Goal: Task Accomplishment & Management: Use online tool/utility

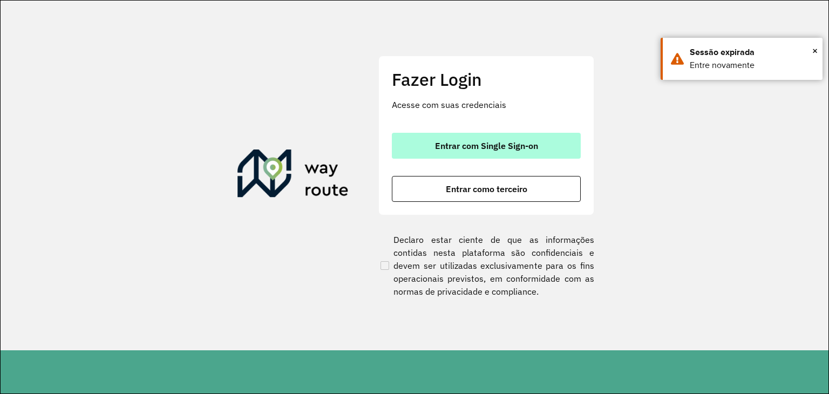
click at [471, 138] on button "Entrar com Single Sign-on" at bounding box center [486, 146] width 189 height 26
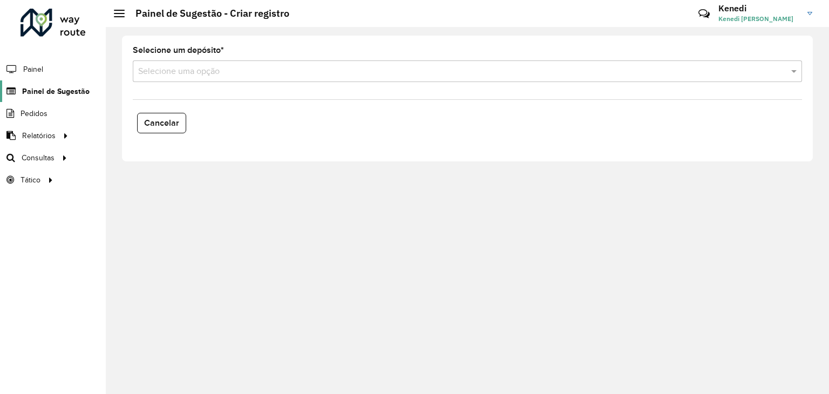
click at [50, 86] on span "Painel de Sugestão" at bounding box center [55, 91] width 67 height 11
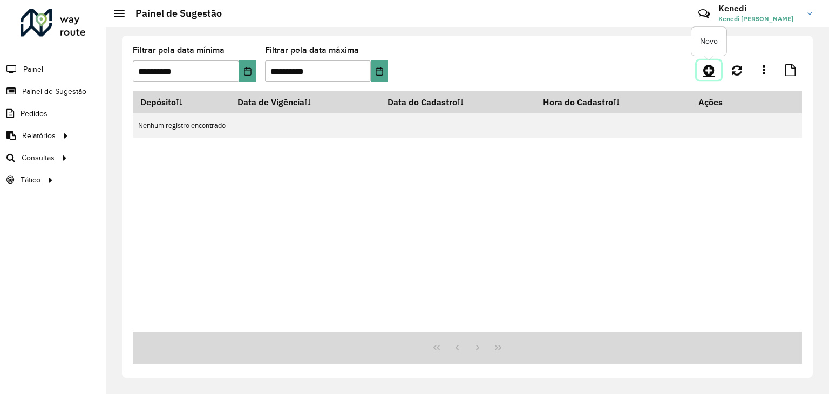
click at [711, 65] on icon at bounding box center [708, 70] width 11 height 13
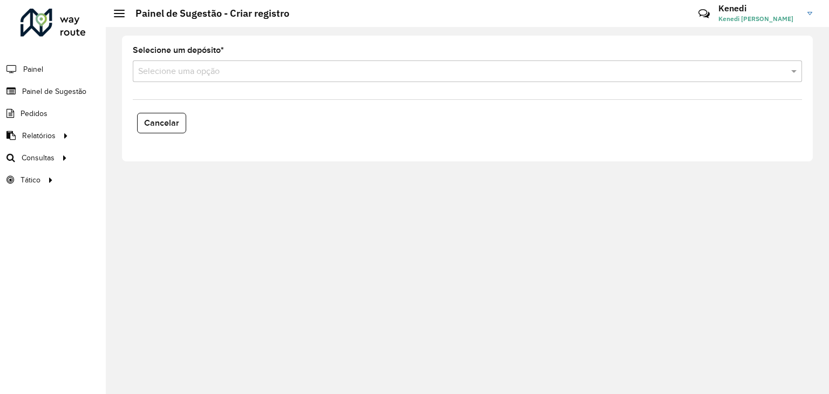
click at [294, 73] on input "text" at bounding box center [456, 71] width 637 height 13
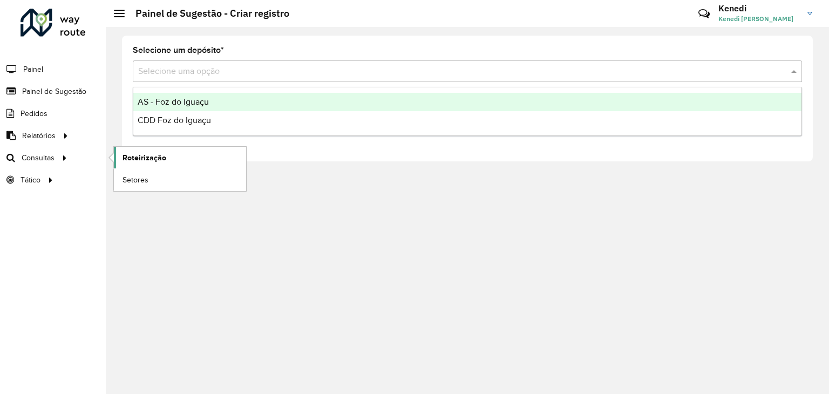
click at [144, 156] on span "Roteirização" at bounding box center [145, 157] width 44 height 11
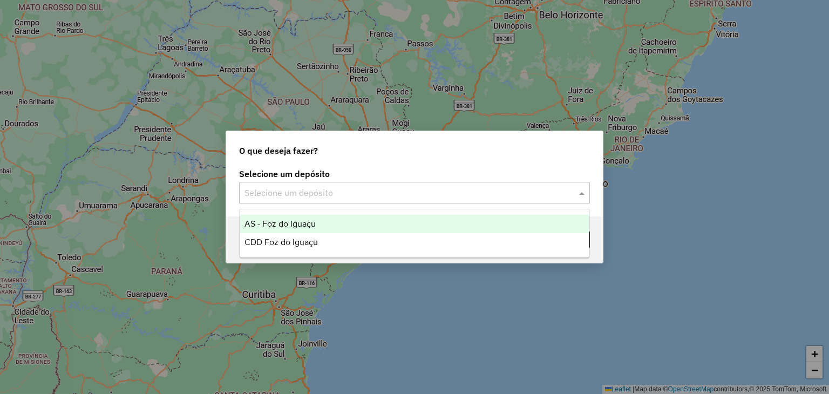
click at [461, 195] on input "text" at bounding box center [403, 193] width 318 height 13
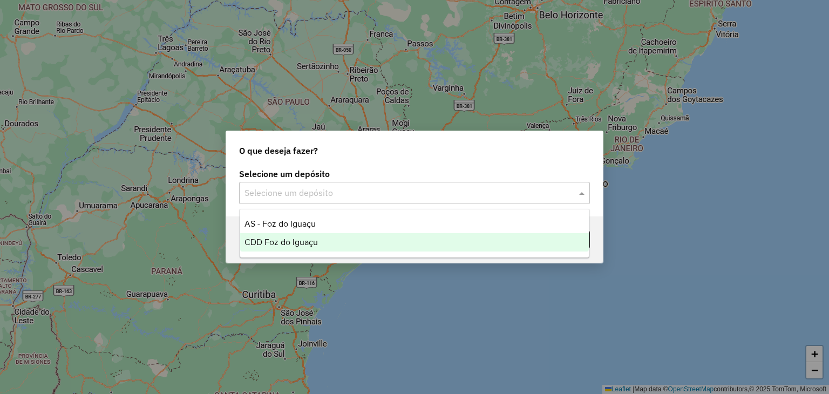
click at [311, 241] on span "CDD Foz do Iguaçu" at bounding box center [280, 241] width 73 height 9
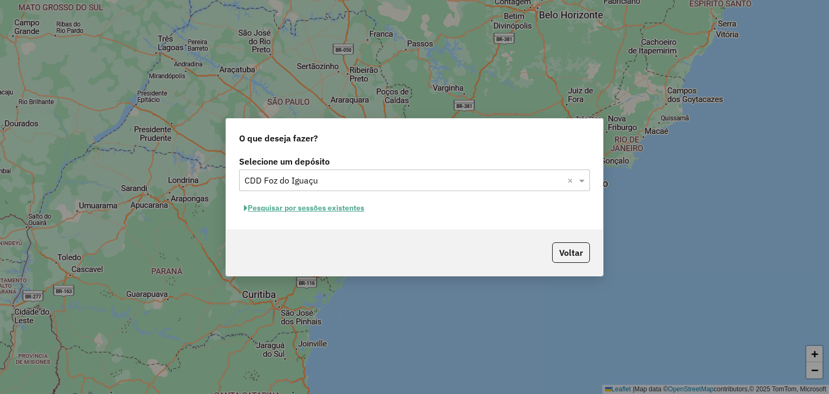
click at [310, 208] on button "Pesquisar por sessões existentes" at bounding box center [304, 208] width 130 height 17
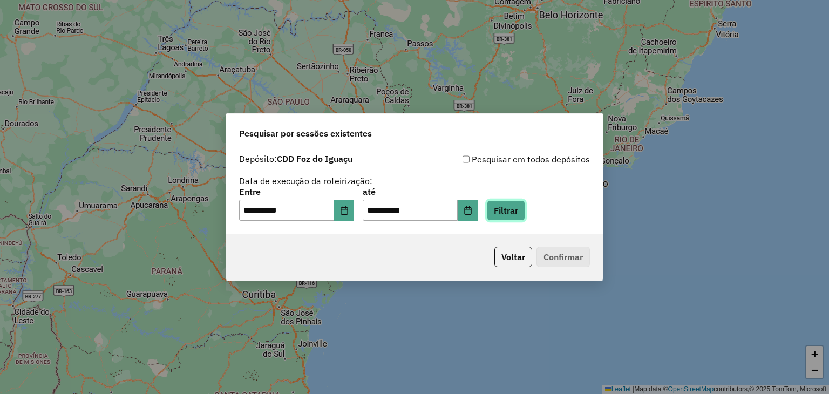
click at [522, 214] on button "Filtrar" at bounding box center [506, 210] width 38 height 21
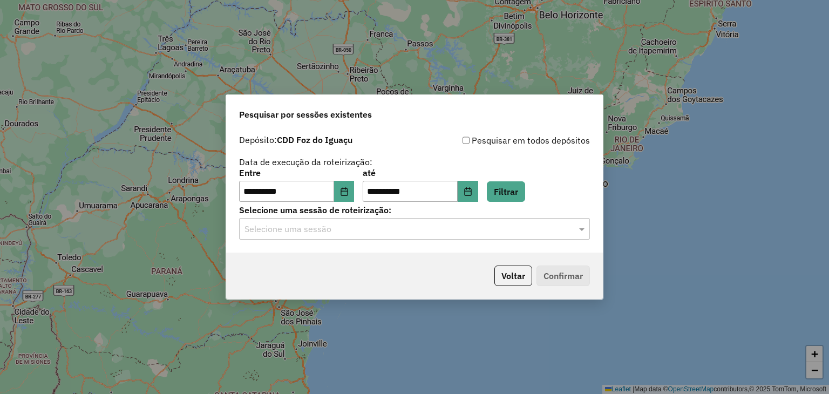
click at [542, 216] on label "Selecione uma sessão de roteirização:" at bounding box center [414, 209] width 351 height 13
click at [540, 225] on input "text" at bounding box center [403, 229] width 318 height 13
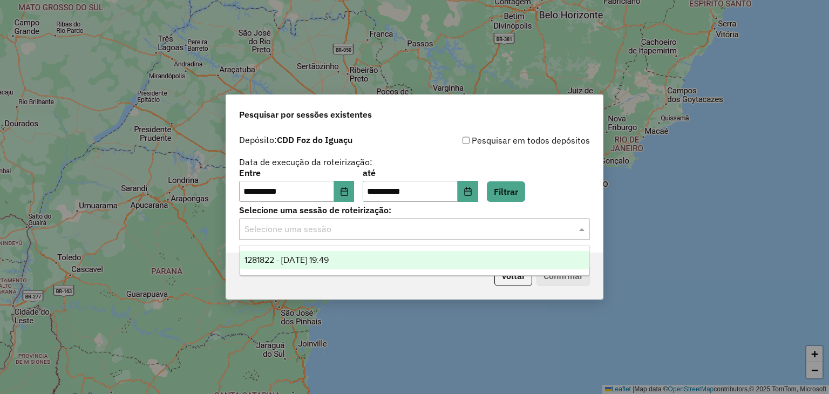
click at [500, 252] on div "1281822 - 24/09/2025 19:49" at bounding box center [414, 260] width 349 height 18
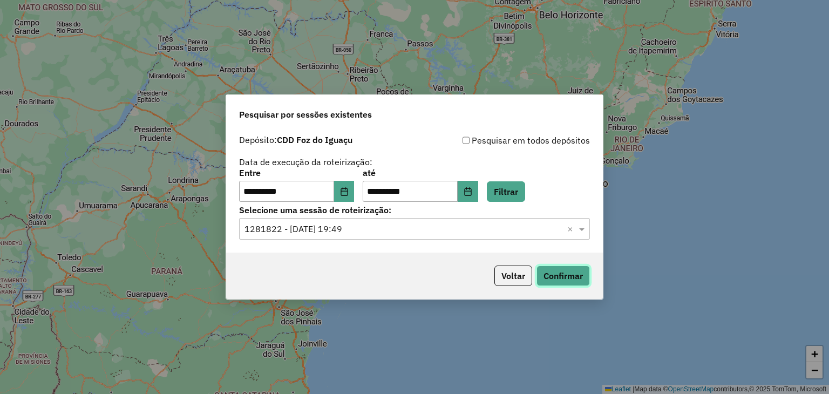
click at [556, 277] on button "Confirmar" at bounding box center [562, 276] width 53 height 21
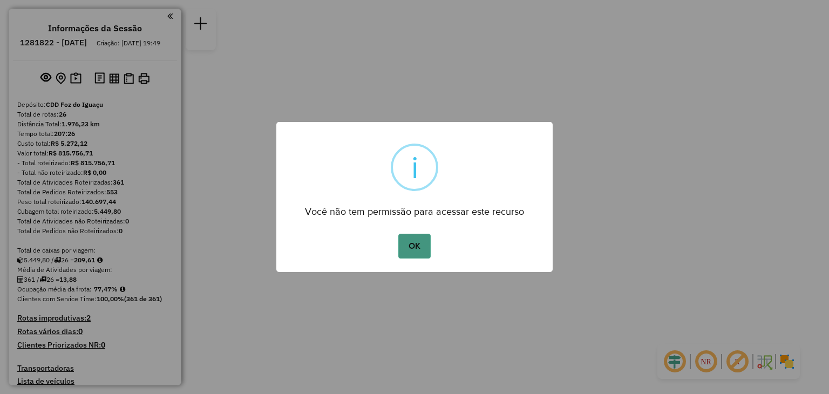
click at [419, 250] on button "OK" at bounding box center [414, 246] width 32 height 25
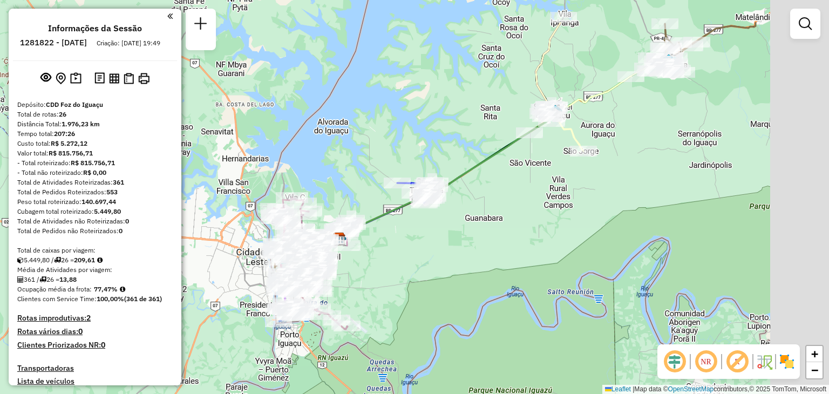
drag, startPoint x: 634, startPoint y: 128, endPoint x: 479, endPoint y: 226, distance: 182.7
click at [479, 226] on div "Janela de atendimento Grade de atendimento Capacidade Transportadoras Veículos …" at bounding box center [414, 197] width 829 height 394
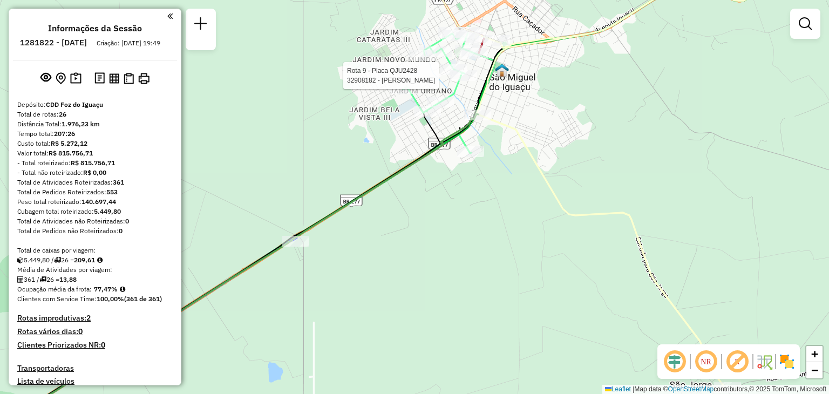
select select "**********"
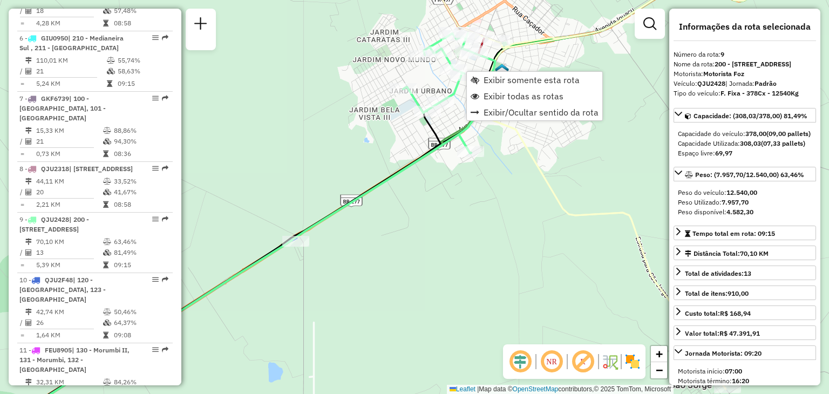
scroll to position [925, 0]
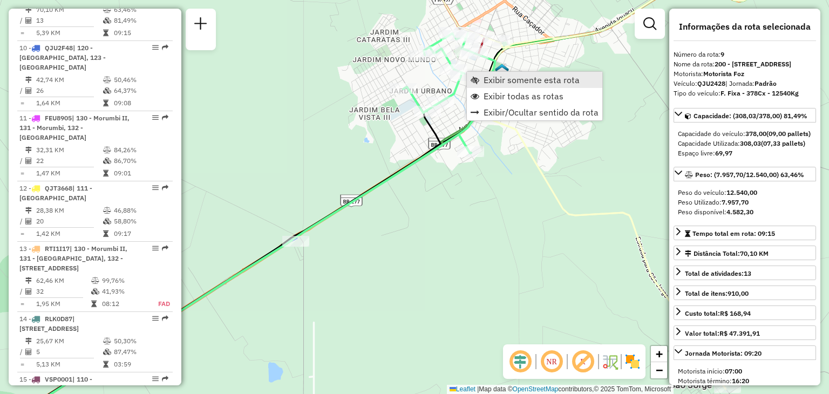
click at [522, 81] on span "Exibir somente esta rota" at bounding box center [532, 80] width 96 height 9
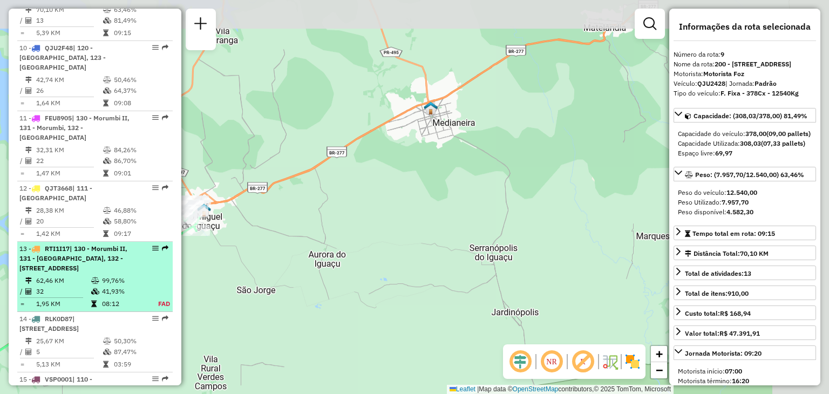
drag, startPoint x: 395, startPoint y: 238, endPoint x: 90, endPoint y: 312, distance: 313.4
click at [89, 312] on hb-router-mapa "Informações da Sessão 1281822 - [DATE] Criação: [DATE] 19:49 Depósito: CDD Foz …" at bounding box center [414, 197] width 829 height 394
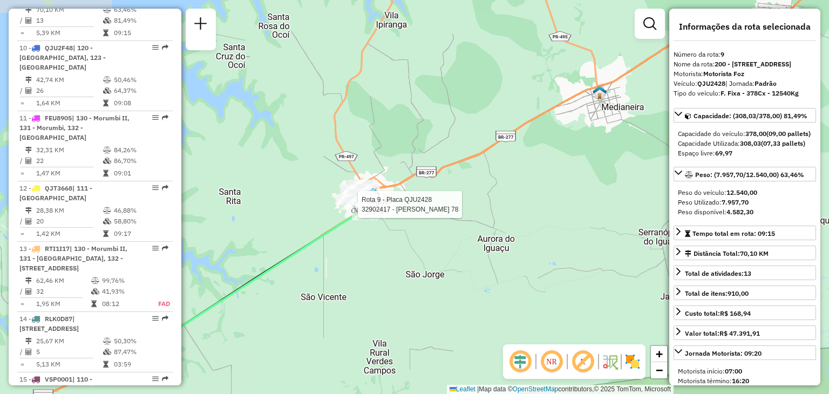
drag, startPoint x: 193, startPoint y: 228, endPoint x: 348, endPoint y: 212, distance: 155.3
click at [348, 210] on div at bounding box center [354, 204] width 27 height 11
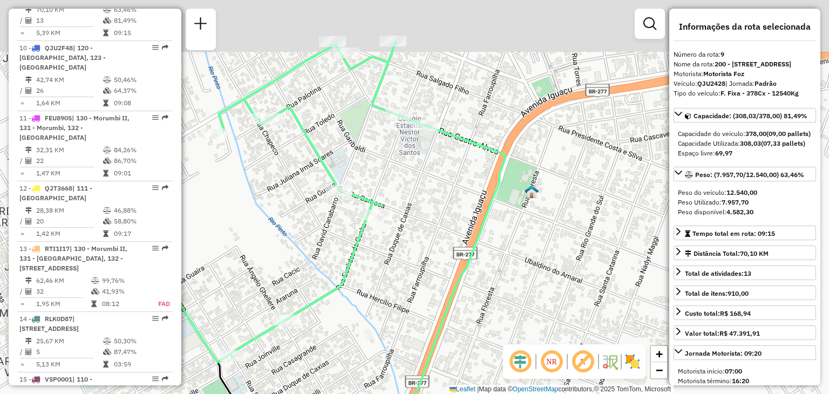
drag, startPoint x: 361, startPoint y: 46, endPoint x: 317, endPoint y: 145, distance: 107.8
click at [317, 145] on div "Janela de atendimento Grade de atendimento Capacidade Transportadoras Veículos …" at bounding box center [414, 197] width 829 height 394
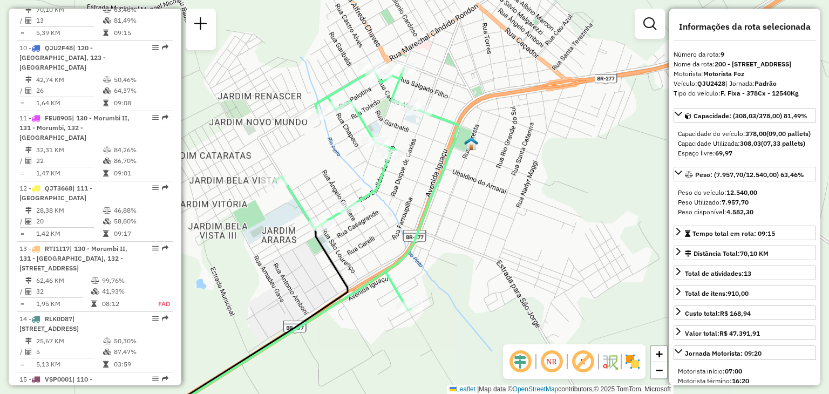
drag, startPoint x: 399, startPoint y: 162, endPoint x: 432, endPoint y: 154, distance: 34.0
click at [432, 154] on div "Janela de atendimento Grade de atendimento Capacidade Transportadoras Veículos …" at bounding box center [414, 197] width 829 height 394
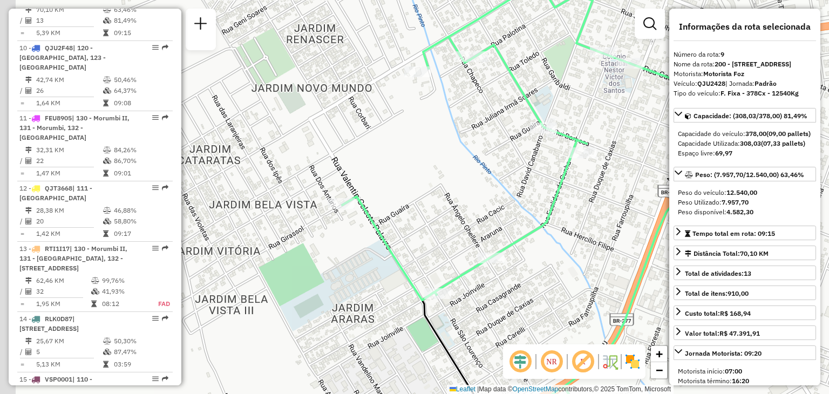
drag, startPoint x: 358, startPoint y: 177, endPoint x: 492, endPoint y: 168, distance: 134.1
click at [492, 168] on div "Janela de atendimento Grade de atendimento Capacidade Transportadoras Veículos …" at bounding box center [414, 197] width 829 height 394
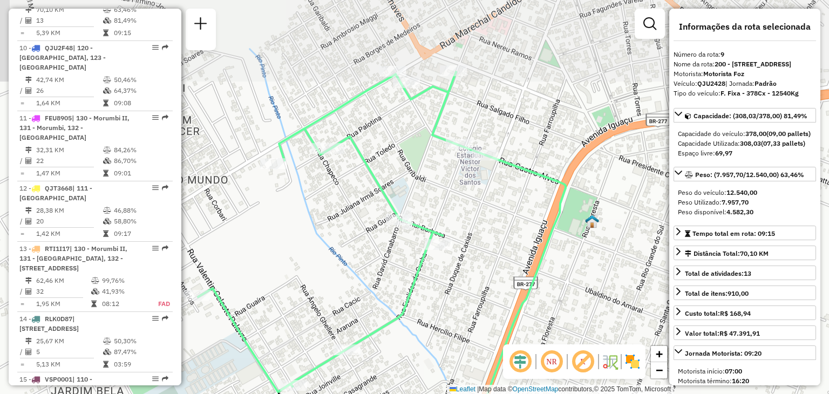
drag, startPoint x: 625, startPoint y: 120, endPoint x: 473, endPoint y: 227, distance: 186.4
click at [473, 227] on div "Janela de atendimento Grade de atendimento Capacidade Transportadoras Veículos …" at bounding box center [414, 197] width 829 height 394
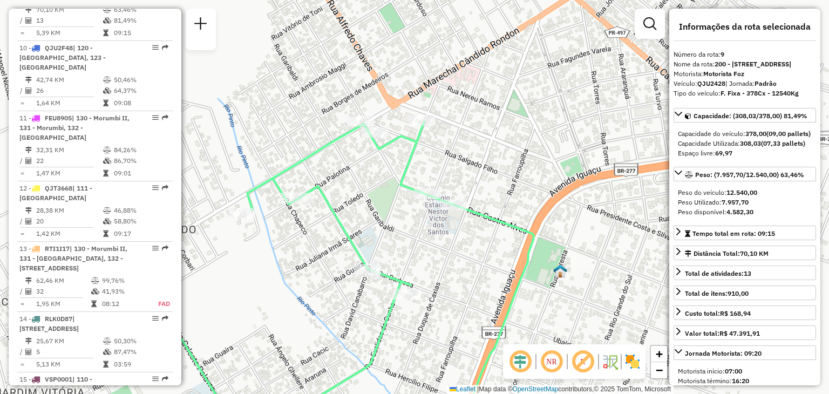
drag, startPoint x: 338, startPoint y: 234, endPoint x: 421, endPoint y: 237, distance: 82.7
click at [421, 237] on div "Janela de atendimento Grade de atendimento Capacidade Transportadoras Veículos …" at bounding box center [414, 197] width 829 height 394
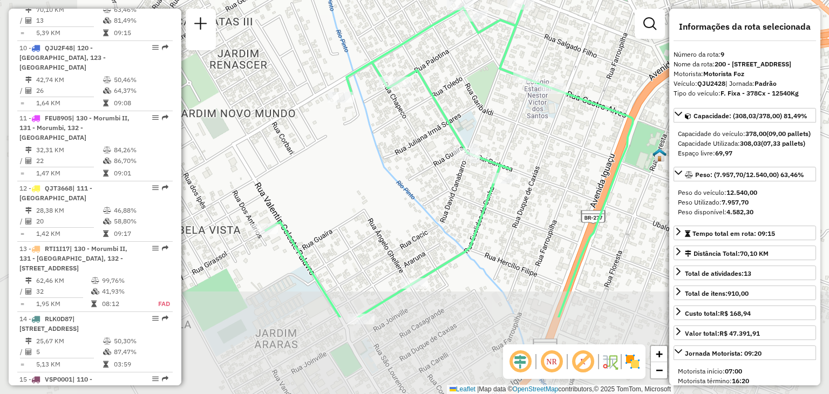
drag, startPoint x: 339, startPoint y: 289, endPoint x: 409, endPoint y: 188, distance: 122.3
click at [409, 188] on div "Janela de atendimento Grade de atendimento Capacidade Transportadoras Veículos …" at bounding box center [414, 197] width 829 height 394
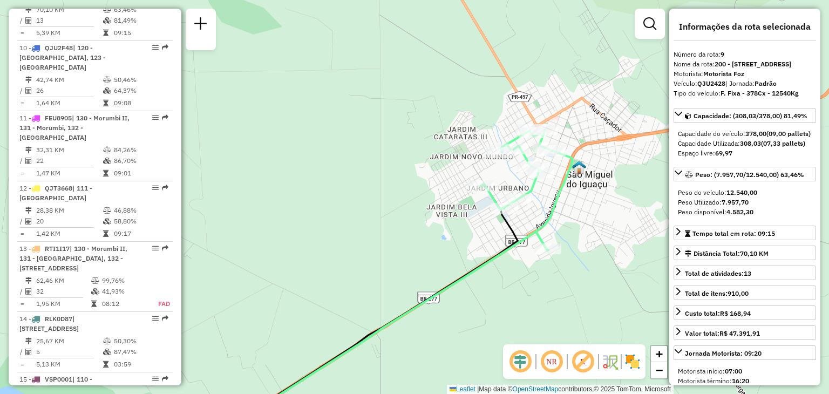
drag, startPoint x: 583, startPoint y: 112, endPoint x: 584, endPoint y: 149, distance: 37.8
click at [584, 149] on div "Janela de atendimento Grade de atendimento Capacidade Transportadoras Veículos …" at bounding box center [414, 197] width 829 height 394
